Goal: Obtain resource: Download file/media

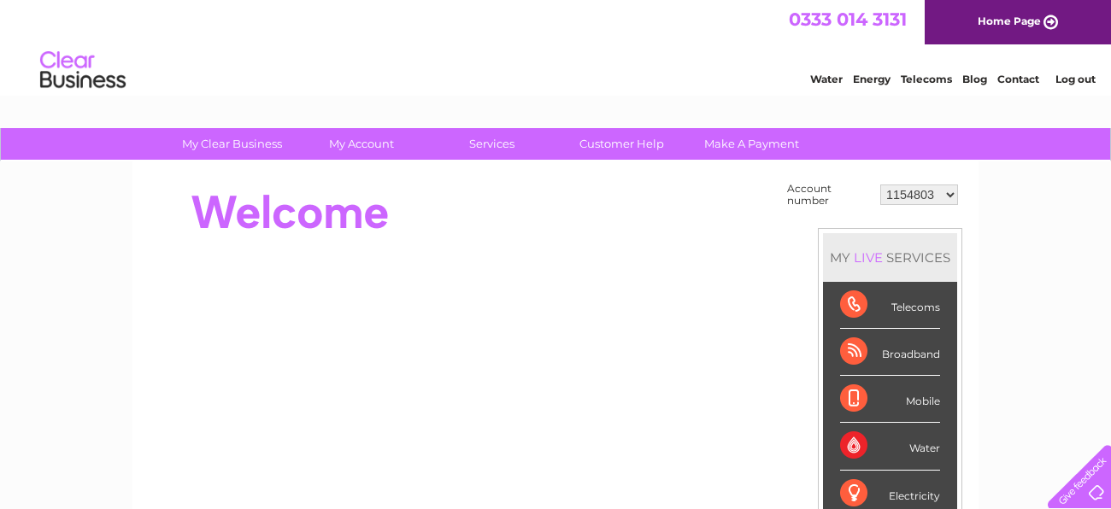
click at [934, 197] on select "1154803 1154880 30294815" at bounding box center [919, 195] width 78 height 21
select select "1154880"
click at [883, 185] on select "1154803 1154880 30294815" at bounding box center [919, 195] width 78 height 21
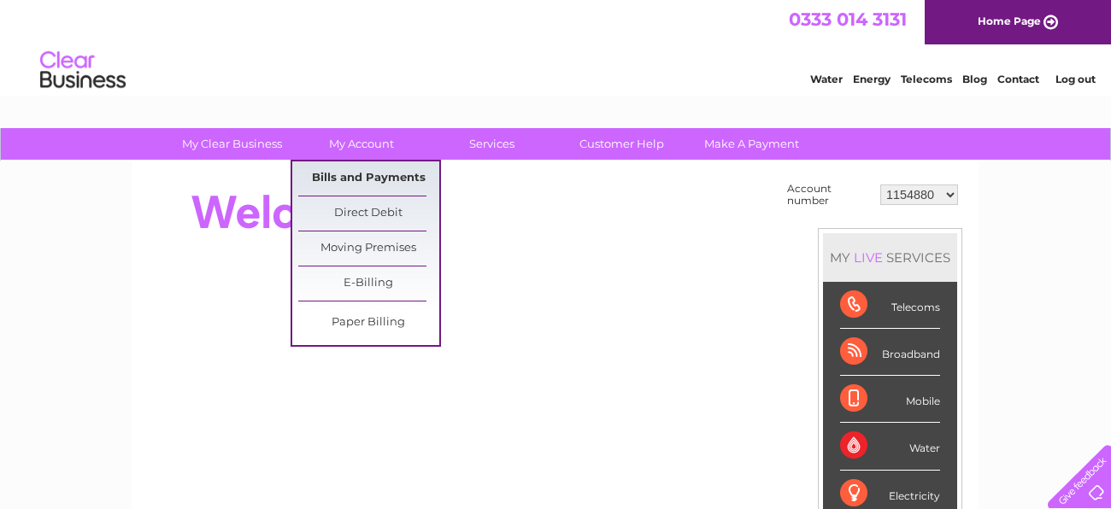
click at [390, 174] on link "Bills and Payments" at bounding box center [368, 179] width 141 height 34
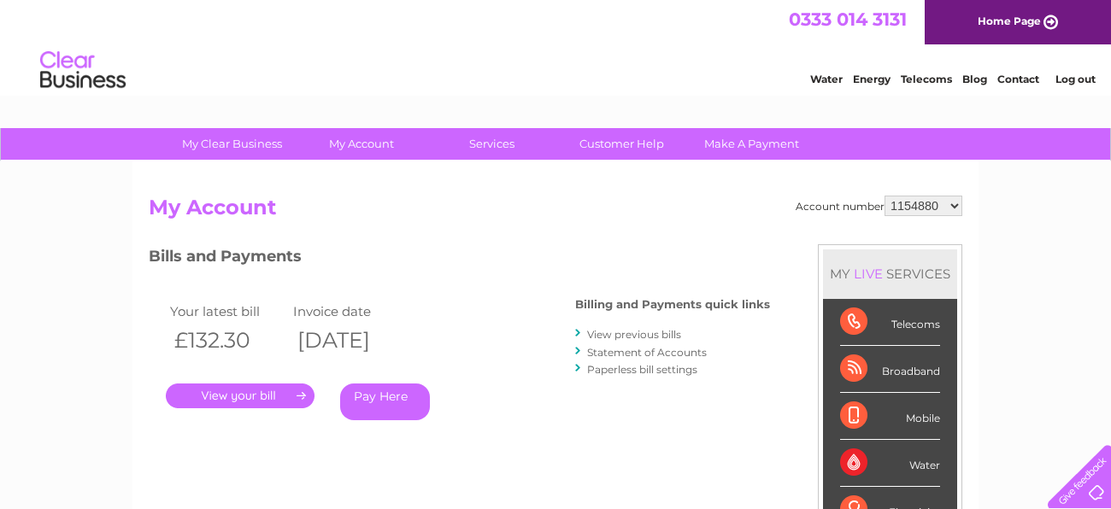
click at [638, 338] on link "View previous bills" at bounding box center [634, 334] width 94 height 13
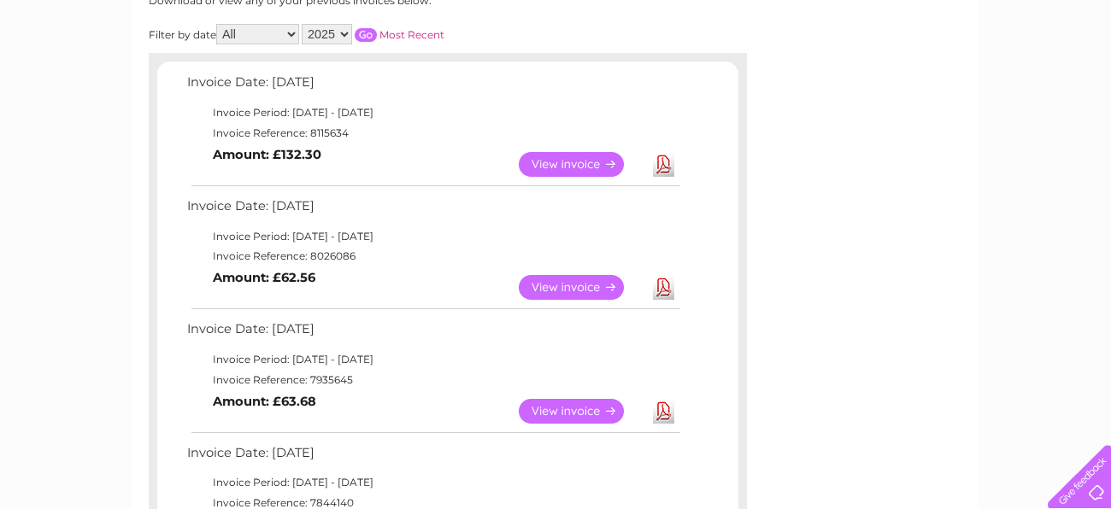
scroll to position [256, 0]
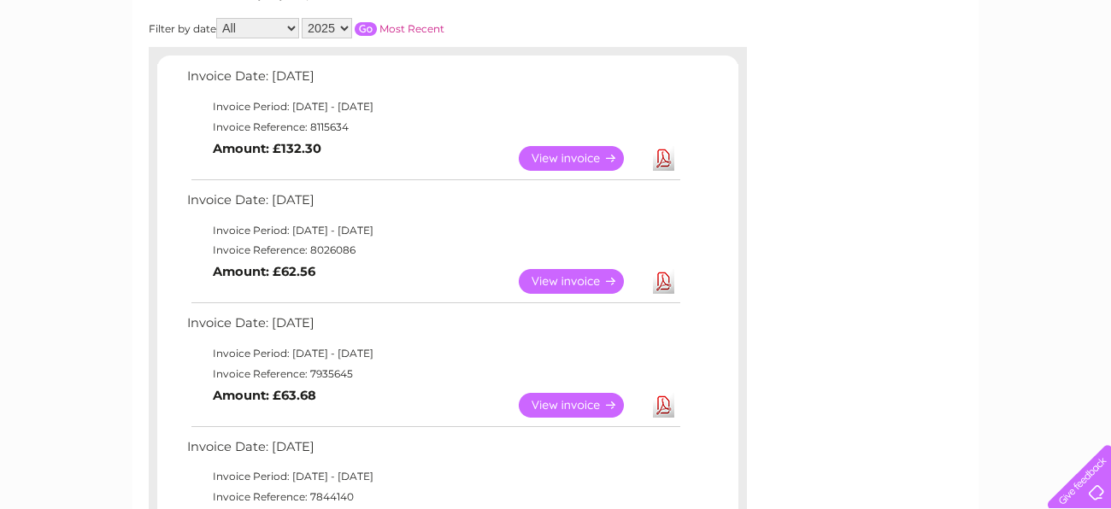
click at [592, 283] on link "View" at bounding box center [582, 281] width 126 height 25
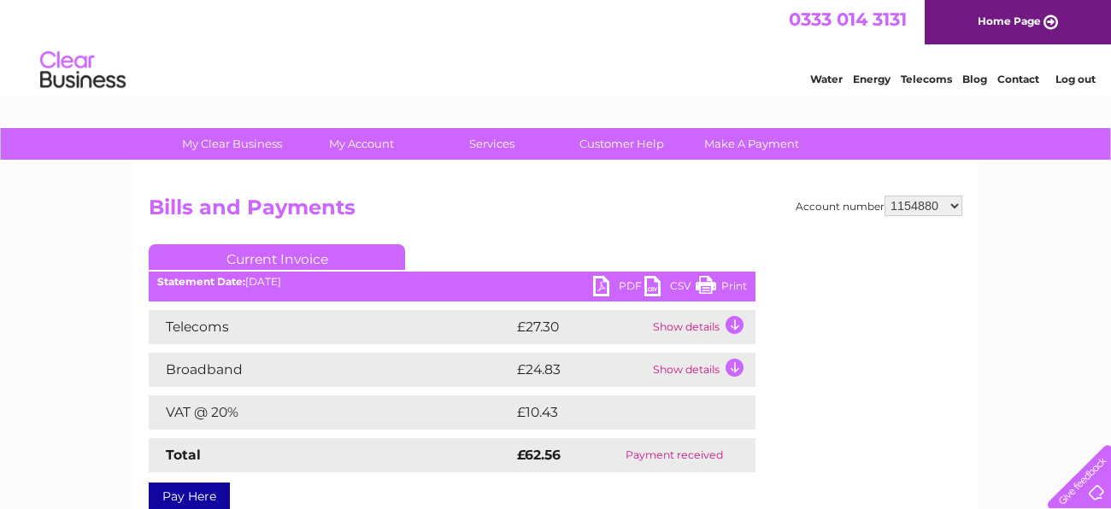
click at [720, 283] on link "Print" at bounding box center [721, 288] width 51 height 25
click at [927, 209] on select "1154803 1154880 30294815" at bounding box center [923, 206] width 78 height 21
select select "30294815"
click at [889, 196] on select "1154803 1154880 30294815" at bounding box center [923, 206] width 78 height 21
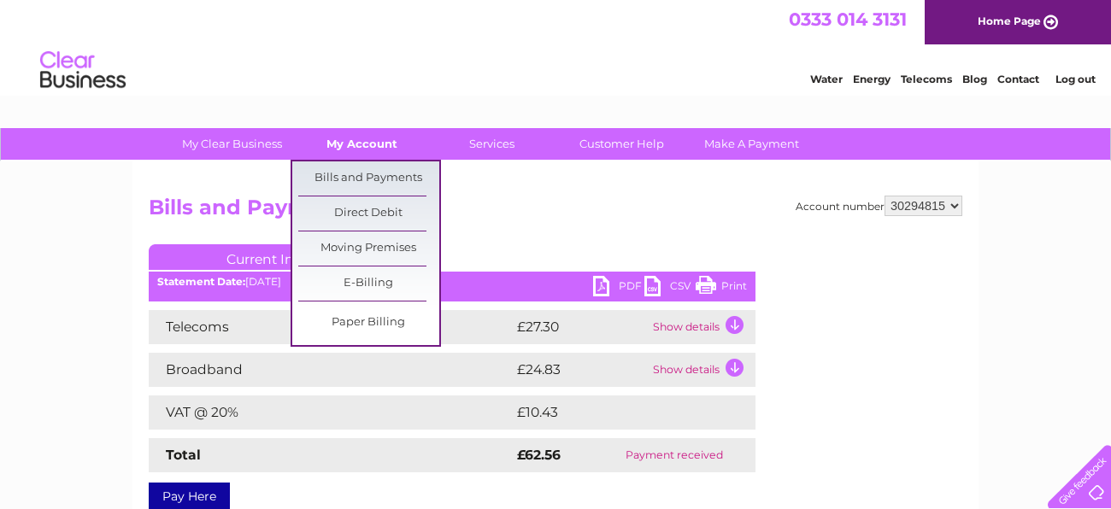
click at [367, 142] on link "My Account" at bounding box center [361, 144] width 141 height 32
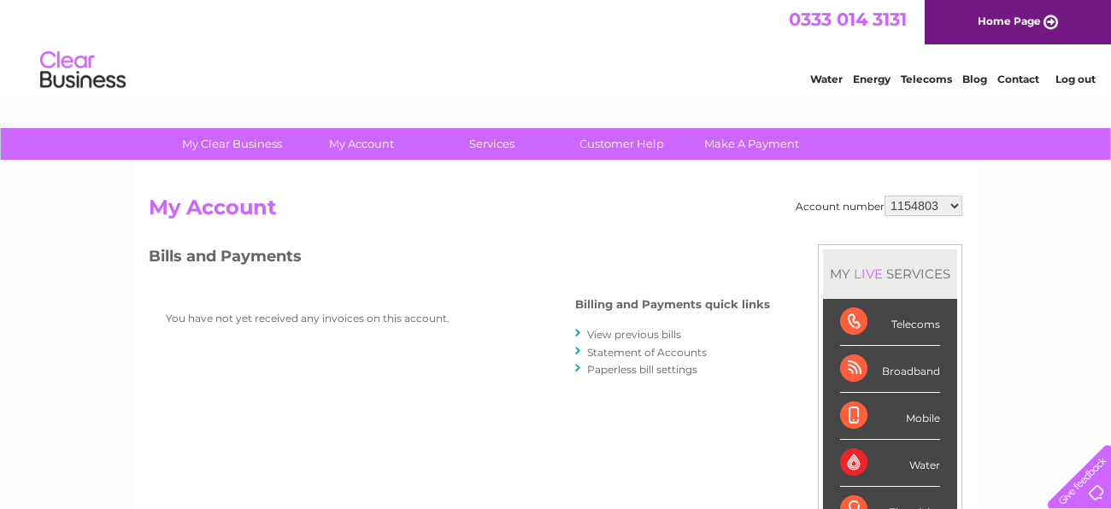
click at [909, 200] on select "1154803 1154880 30294815" at bounding box center [923, 206] width 78 height 21
select select "30294815"
click at [889, 196] on select "1154803 1154880 30294815" at bounding box center [923, 206] width 78 height 21
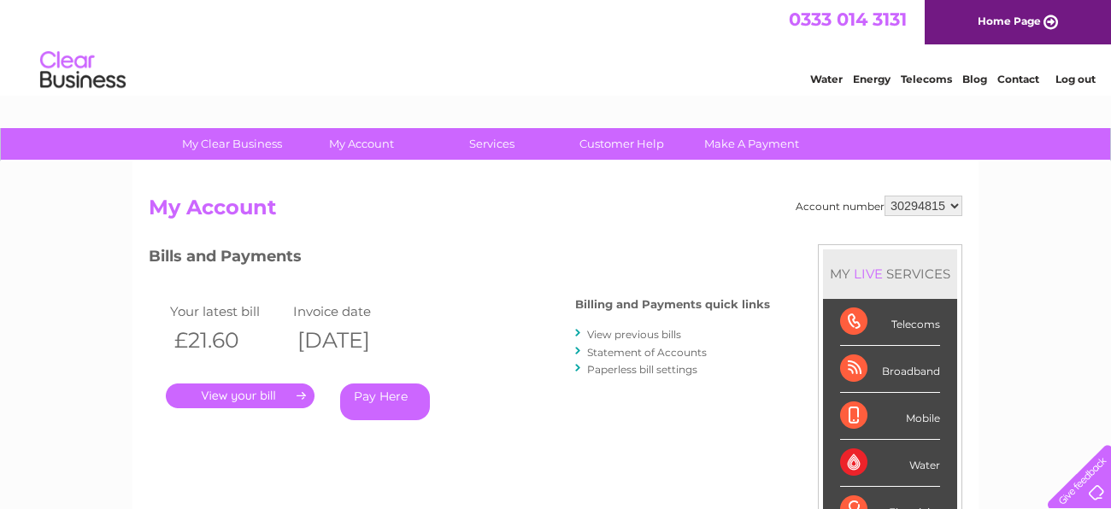
click at [661, 336] on link "View previous bills" at bounding box center [634, 334] width 94 height 13
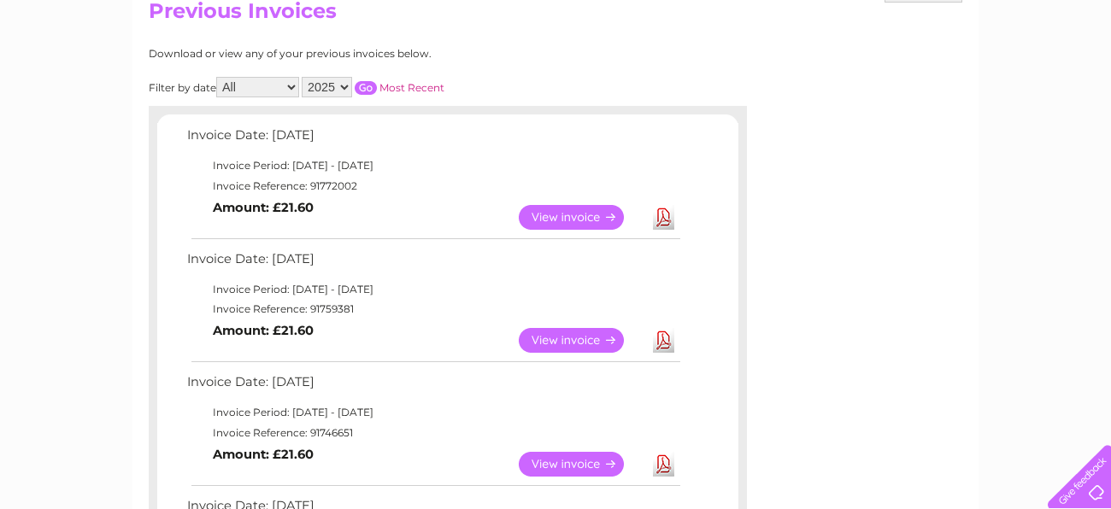
scroll to position [198, 0]
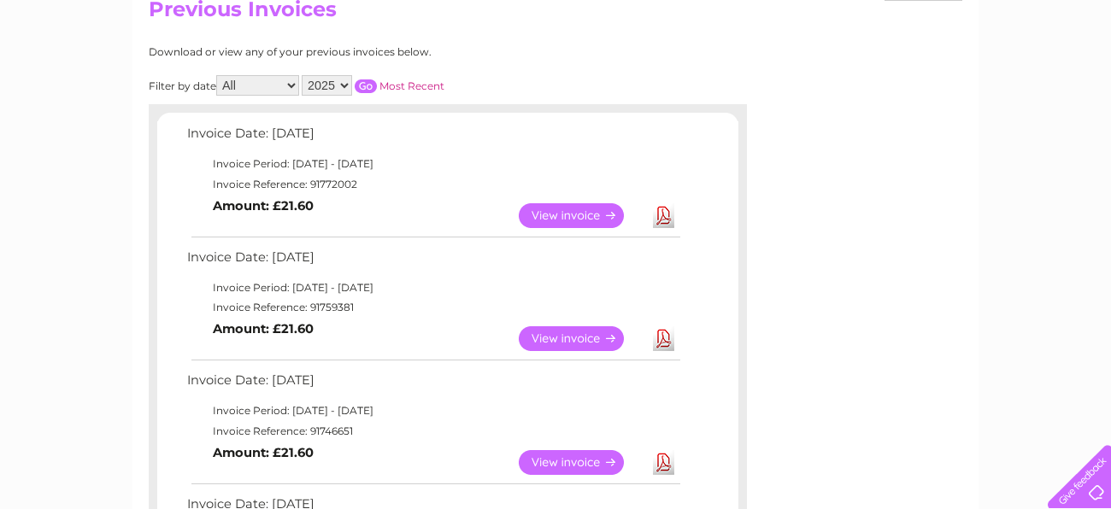
click at [555, 344] on link "View" at bounding box center [582, 338] width 126 height 25
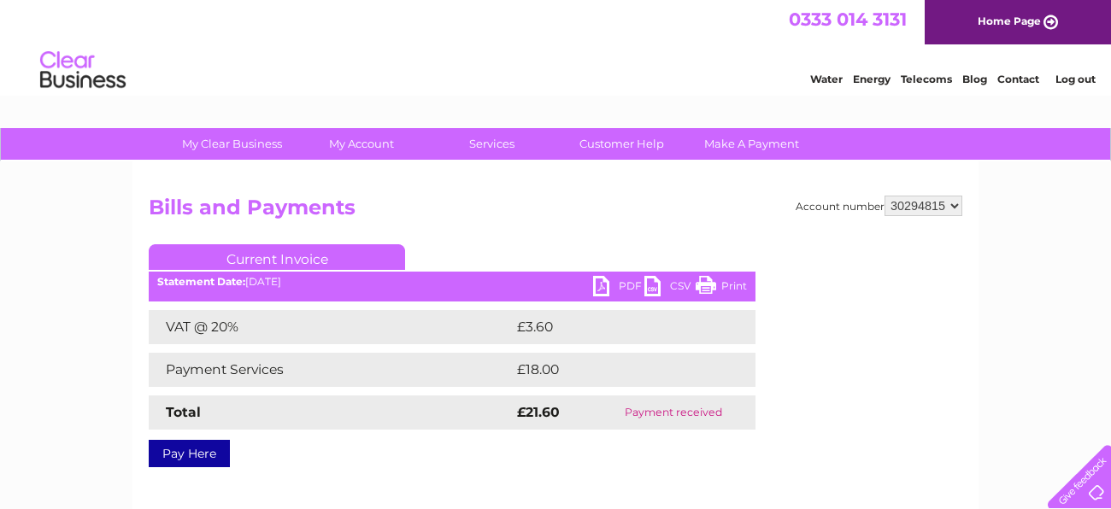
click at [731, 295] on link "Print" at bounding box center [721, 288] width 51 height 25
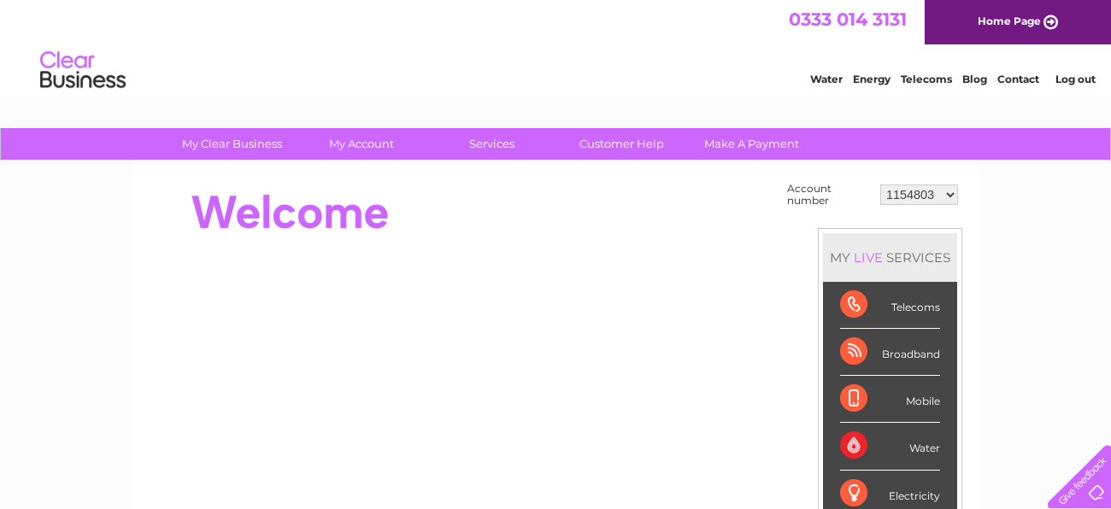
click at [938, 199] on select "1154803 1154880 30294815" at bounding box center [919, 195] width 78 height 21
select select "1154880"
click at [883, 185] on select "1154803 1154880 30294815" at bounding box center [919, 195] width 78 height 21
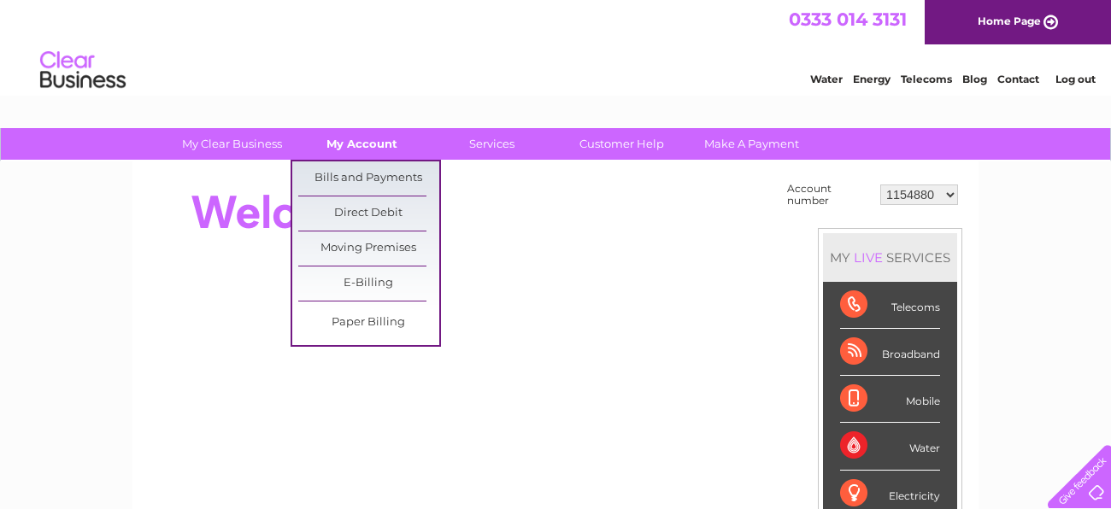
click at [391, 140] on link "My Account" at bounding box center [361, 144] width 141 height 32
click at [397, 172] on link "Bills and Payments" at bounding box center [368, 179] width 141 height 34
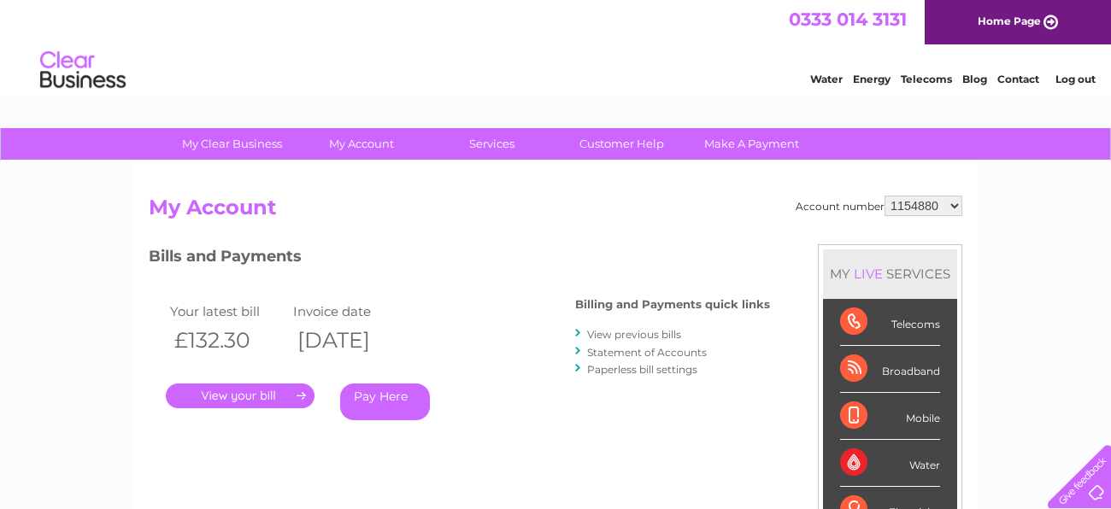
click at [627, 333] on link "View previous bills" at bounding box center [634, 334] width 94 height 13
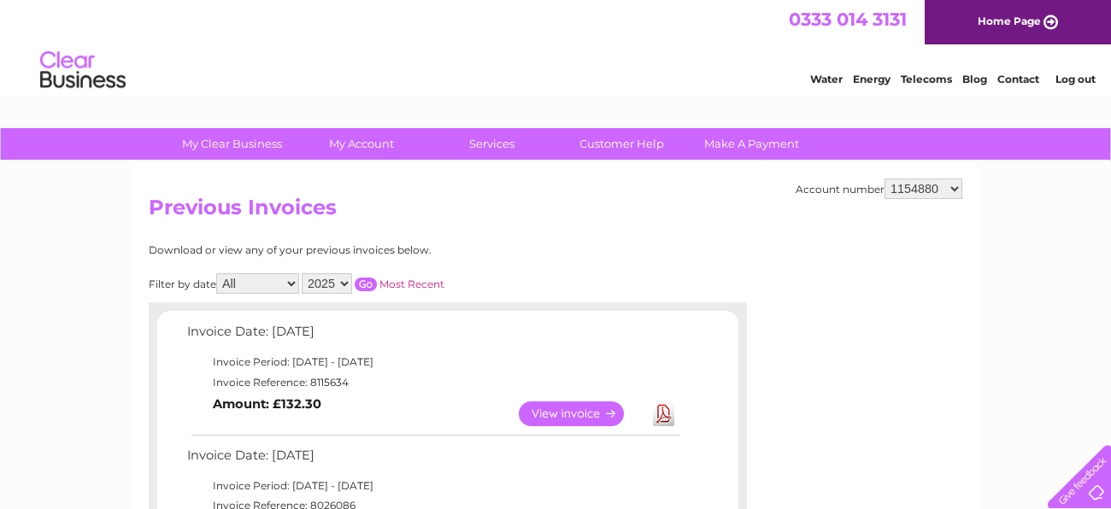
click at [597, 414] on link "View" at bounding box center [582, 414] width 126 height 25
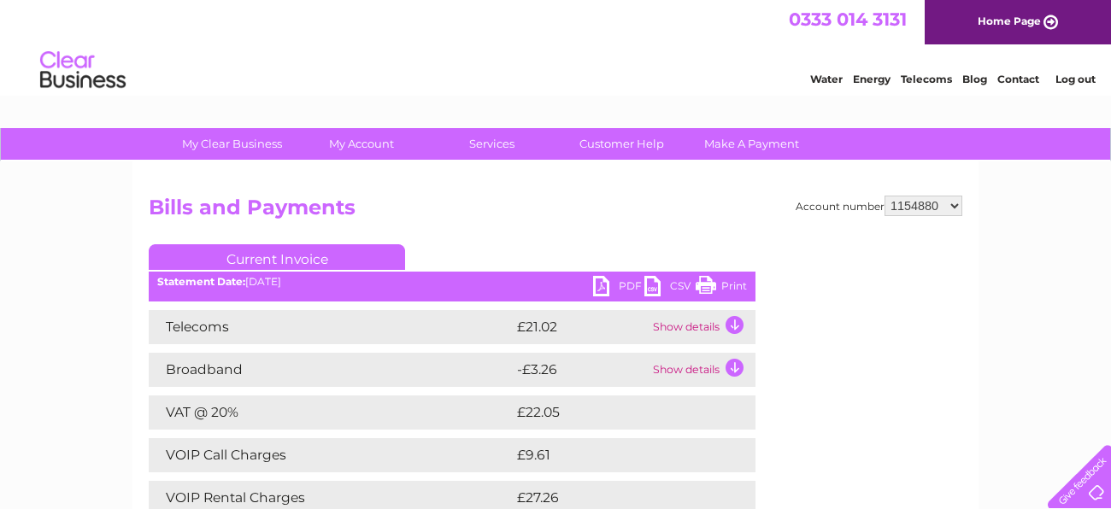
click at [733, 287] on link "Print" at bounding box center [721, 288] width 51 height 25
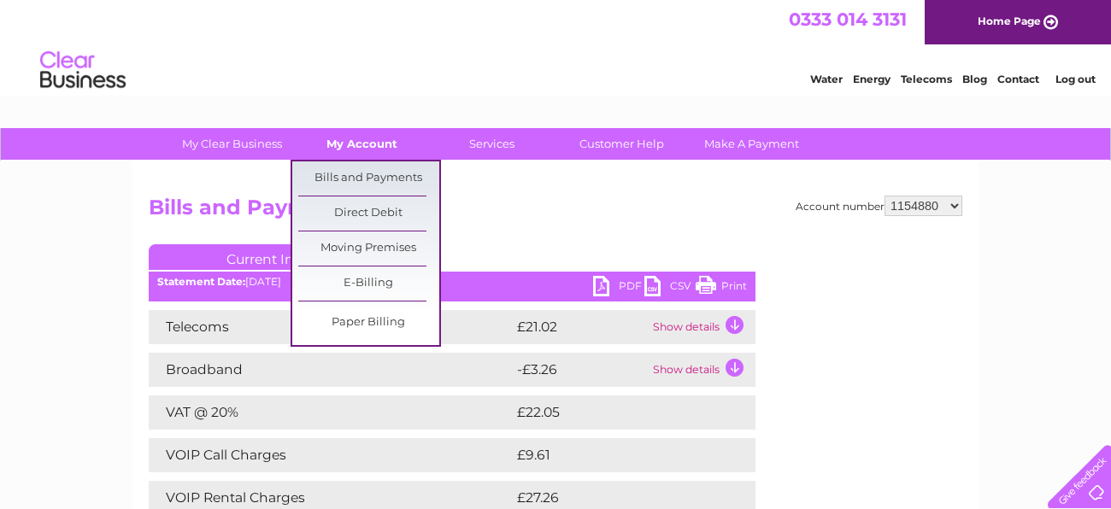
click at [376, 141] on link "My Account" at bounding box center [361, 144] width 141 height 32
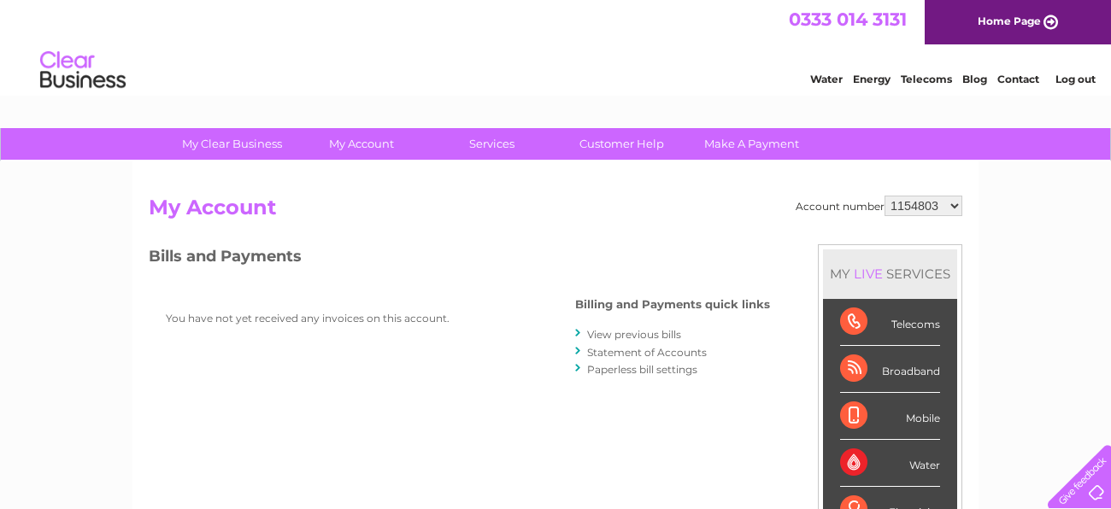
select select "30294815"
click at [889, 196] on select "1154803 1154880 30294815" at bounding box center [923, 206] width 78 height 21
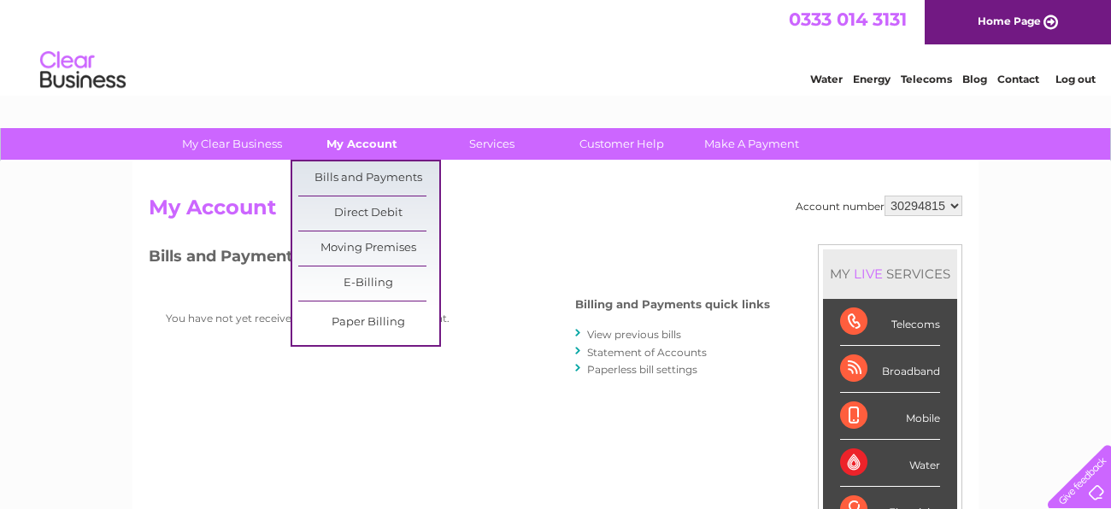
click at [382, 138] on link "My Account" at bounding box center [361, 144] width 141 height 32
click at [395, 179] on link "Bills and Payments" at bounding box center [368, 179] width 141 height 34
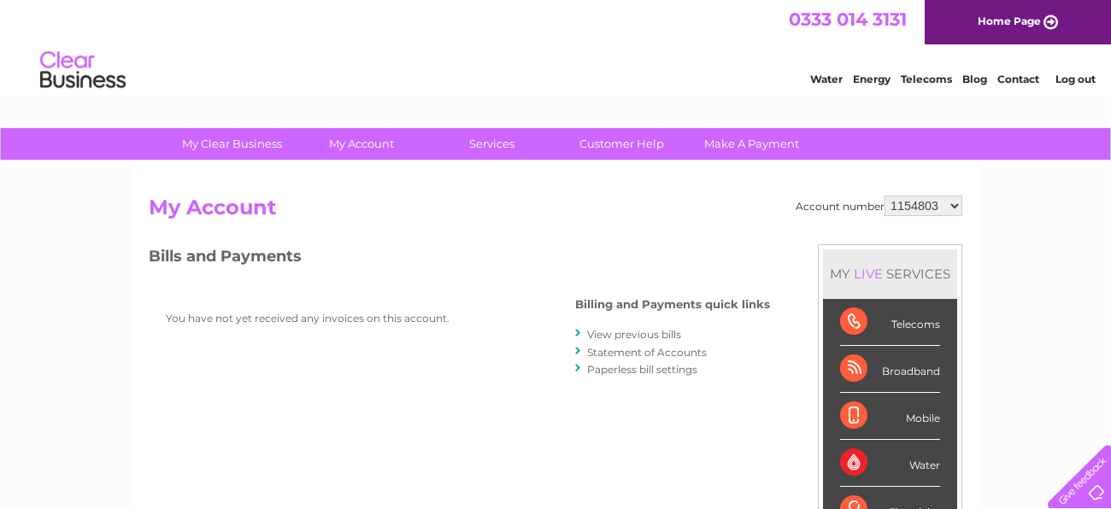
click at [952, 202] on select "1154803 1154880 30294815" at bounding box center [923, 206] width 78 height 21
select select "30294815"
click at [889, 196] on select "1154803 1154880 30294815" at bounding box center [923, 206] width 78 height 21
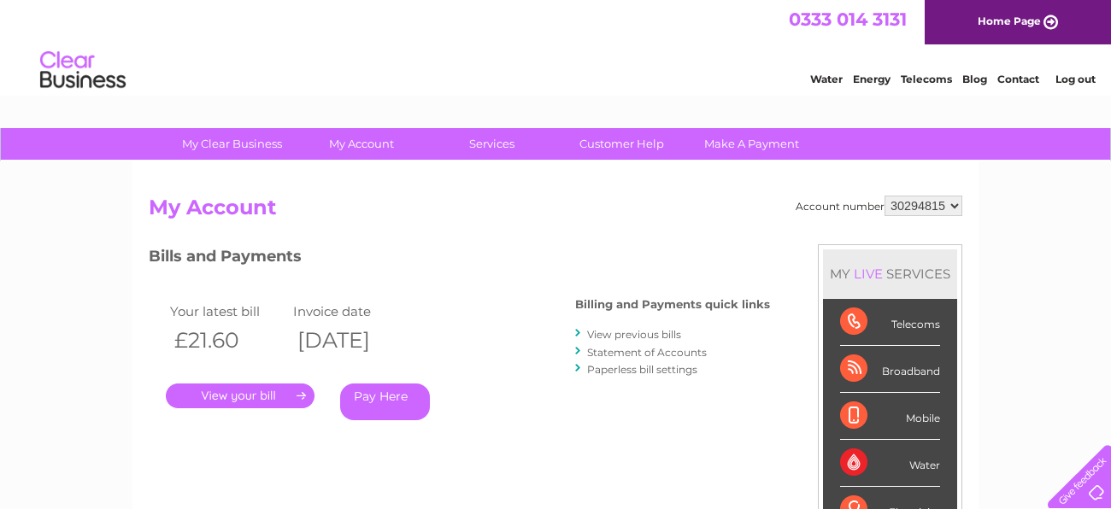
click at [642, 336] on link "View previous bills" at bounding box center [634, 334] width 94 height 13
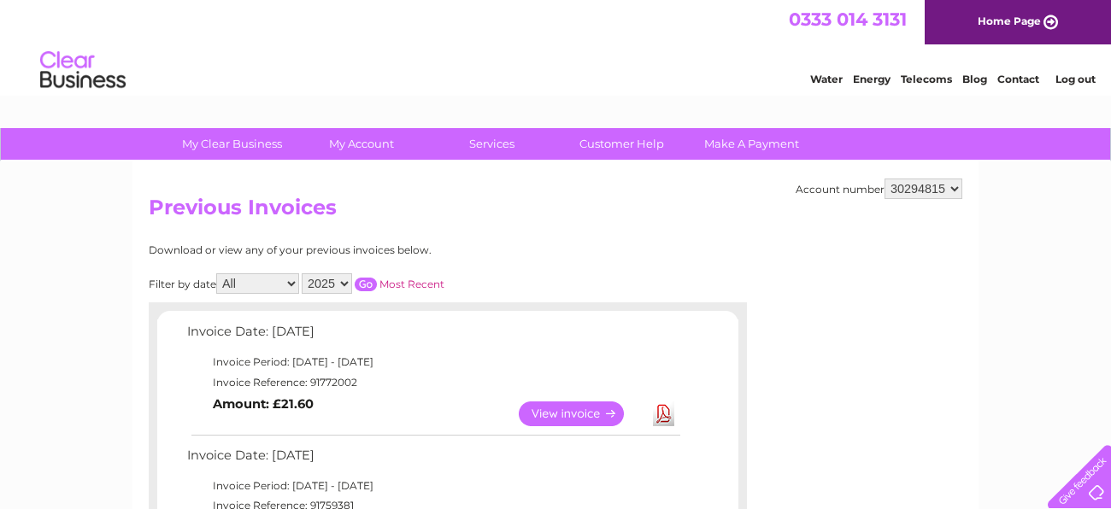
click at [570, 420] on link "View" at bounding box center [582, 414] width 126 height 25
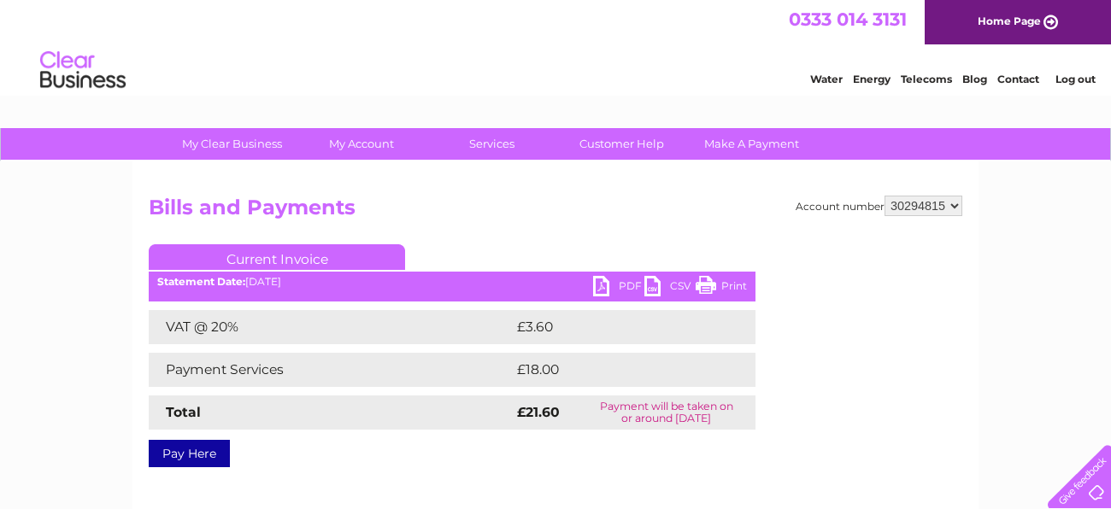
click at [725, 288] on link "Print" at bounding box center [721, 288] width 51 height 25
